Goal: Information Seeking & Learning: Find specific fact

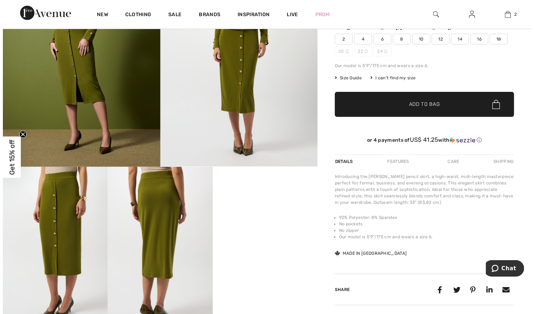
scroll to position [111, 0]
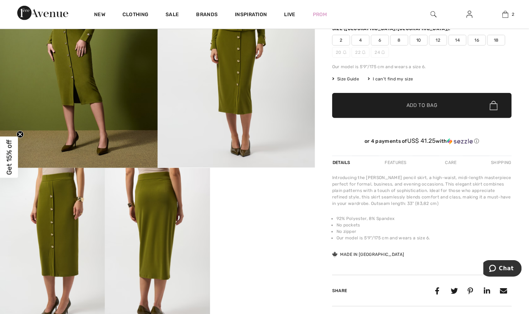
click at [159, 236] on img at bounding box center [157, 246] width 105 height 157
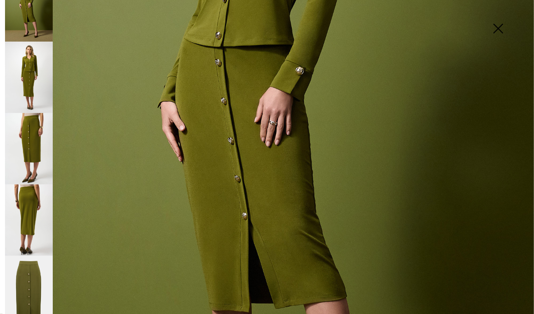
scroll to position [28, 0]
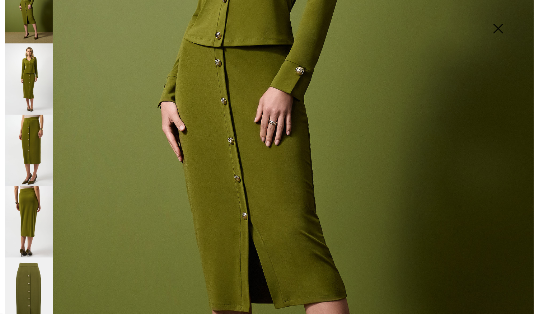
click at [32, 290] on img at bounding box center [29, 294] width 48 height 72
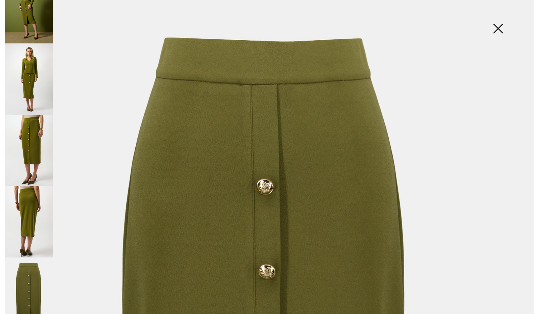
scroll to position [11, 0]
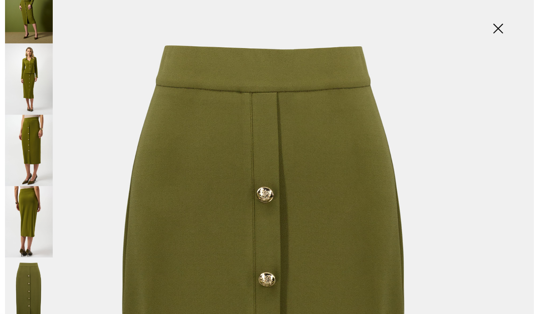
click at [34, 154] on img at bounding box center [29, 150] width 48 height 71
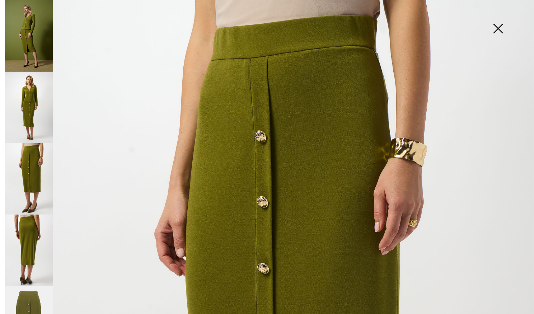
scroll to position [0, 0]
click at [31, 38] on img at bounding box center [29, 36] width 48 height 72
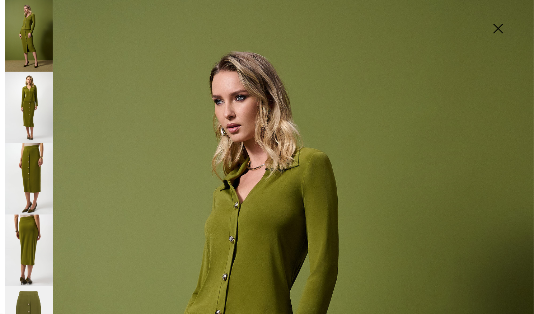
click at [495, 24] on img at bounding box center [498, 29] width 36 height 37
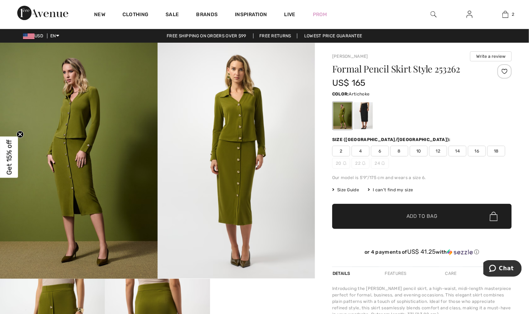
click at [435, 15] on img at bounding box center [433, 14] width 6 height 9
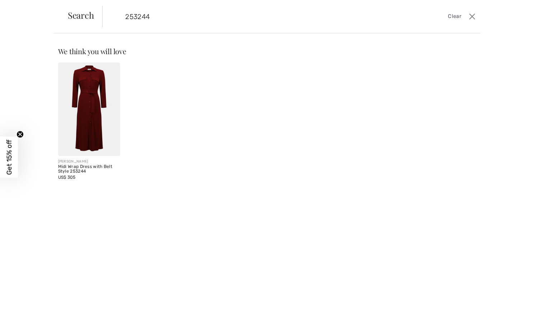
type input "253244"
click at [85, 109] on img at bounding box center [89, 109] width 62 height 94
